Goal: Navigation & Orientation: Find specific page/section

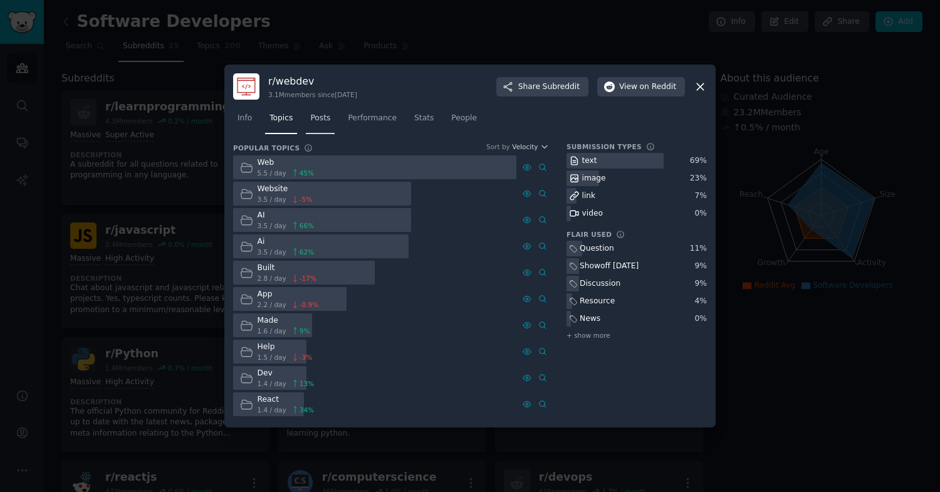
click at [316, 125] on link "Posts" at bounding box center [320, 121] width 29 height 26
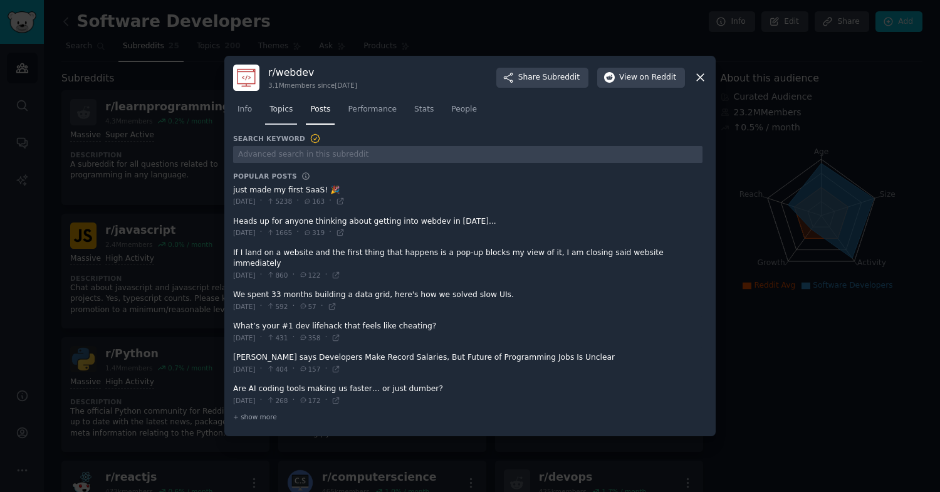
click at [283, 125] on link "Topics" at bounding box center [281, 113] width 32 height 26
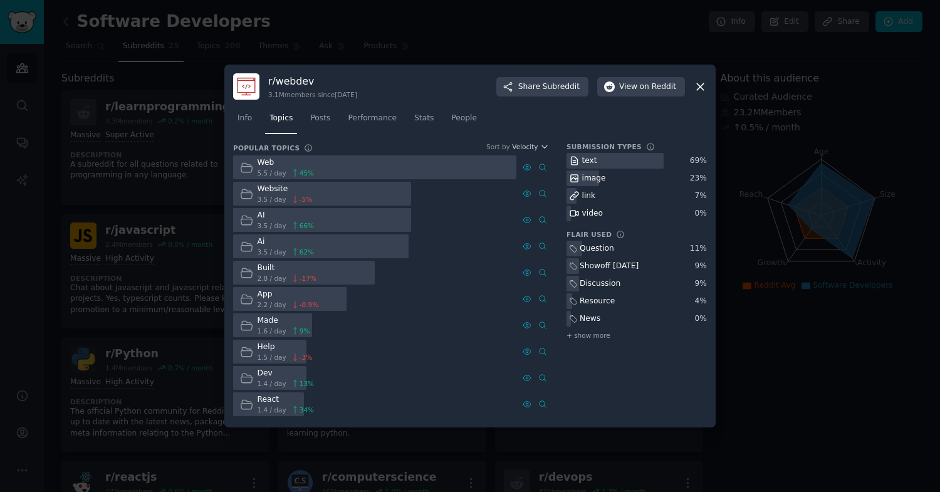
click at [701, 85] on icon at bounding box center [700, 86] width 13 height 13
